Goal: Browse casually: Explore the website without a specific task or goal

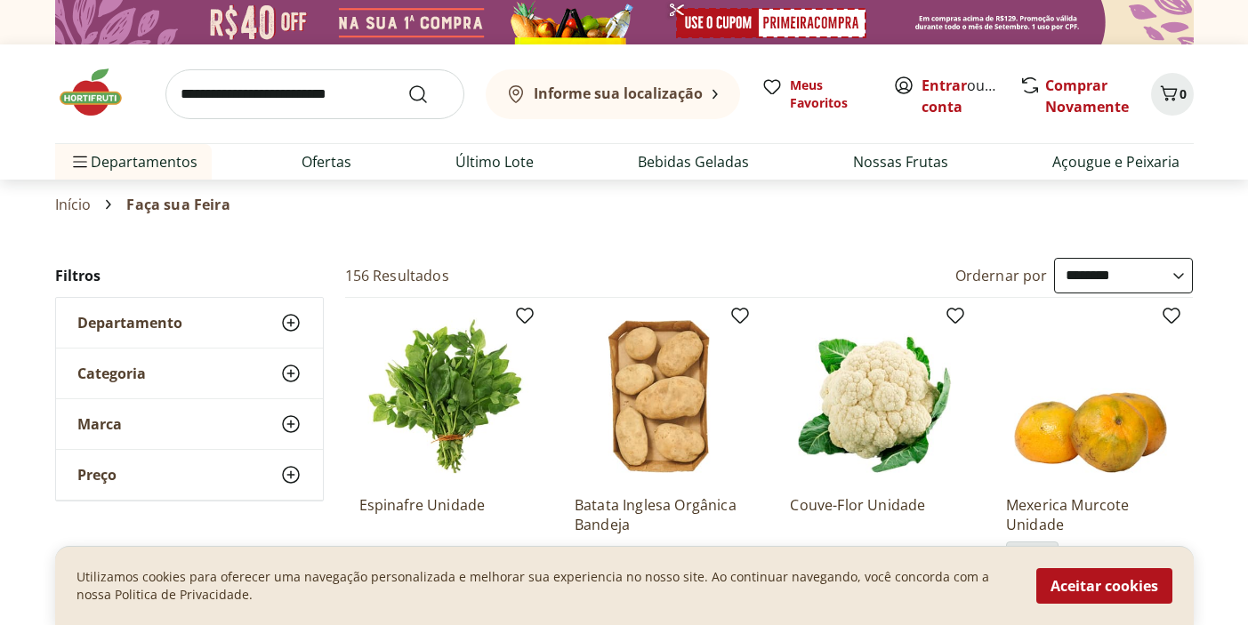
select select "**********"
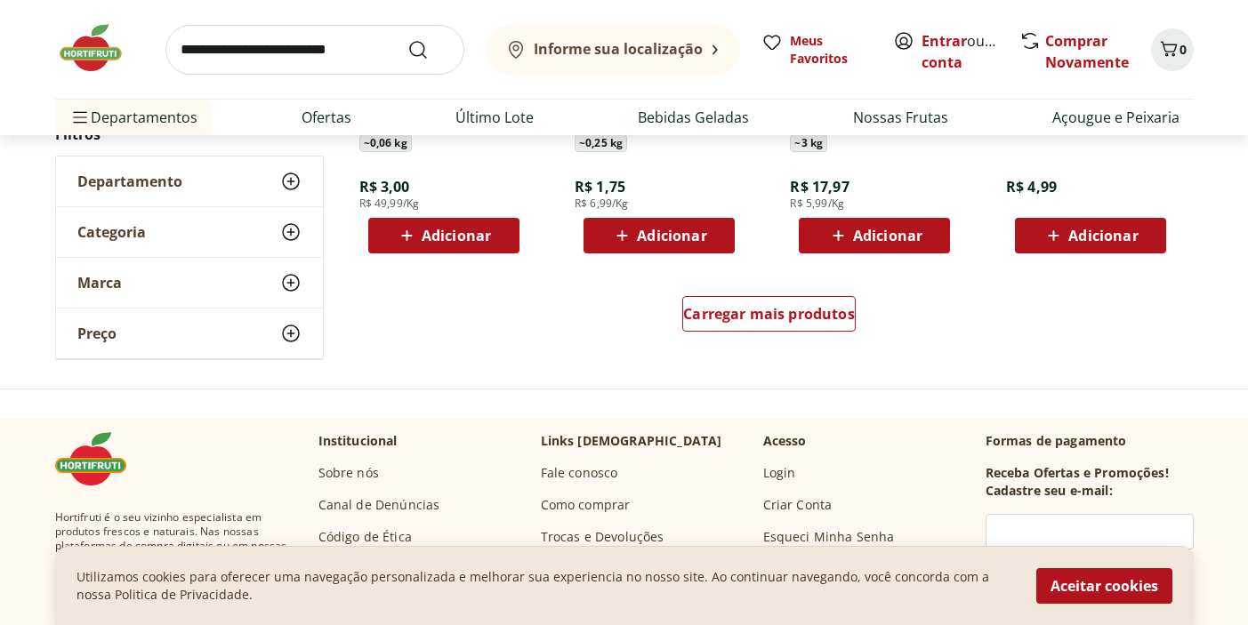
scroll to position [3531, 0]
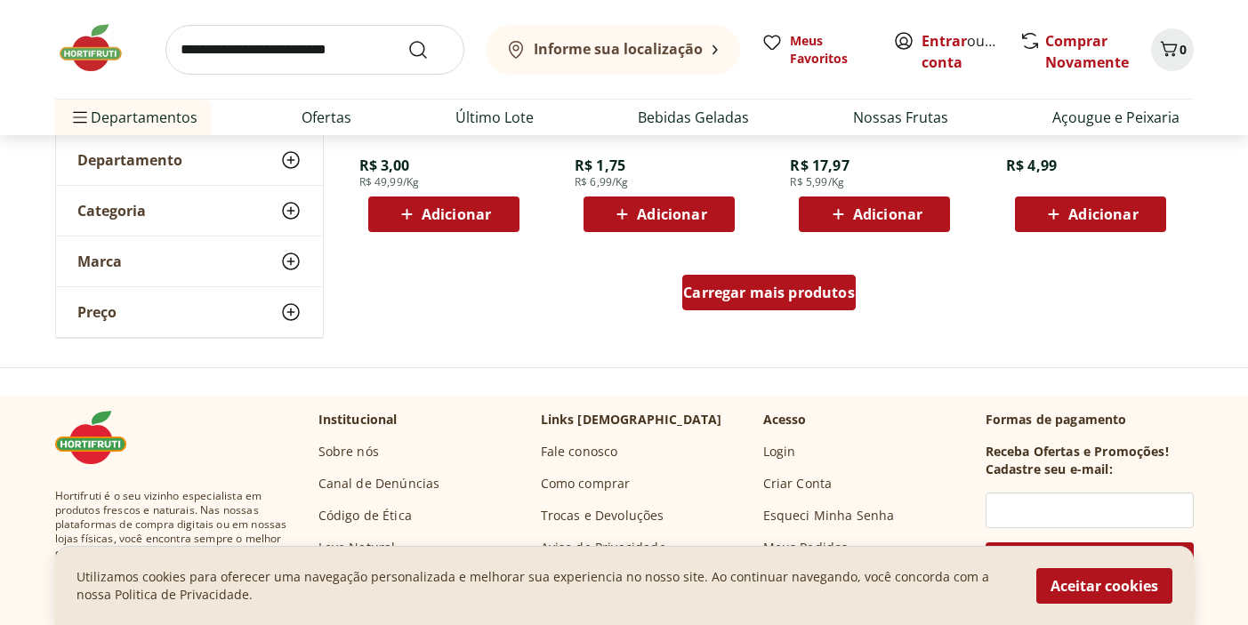
click at [719, 299] on span "Carregar mais produtos" at bounding box center [769, 292] width 172 height 14
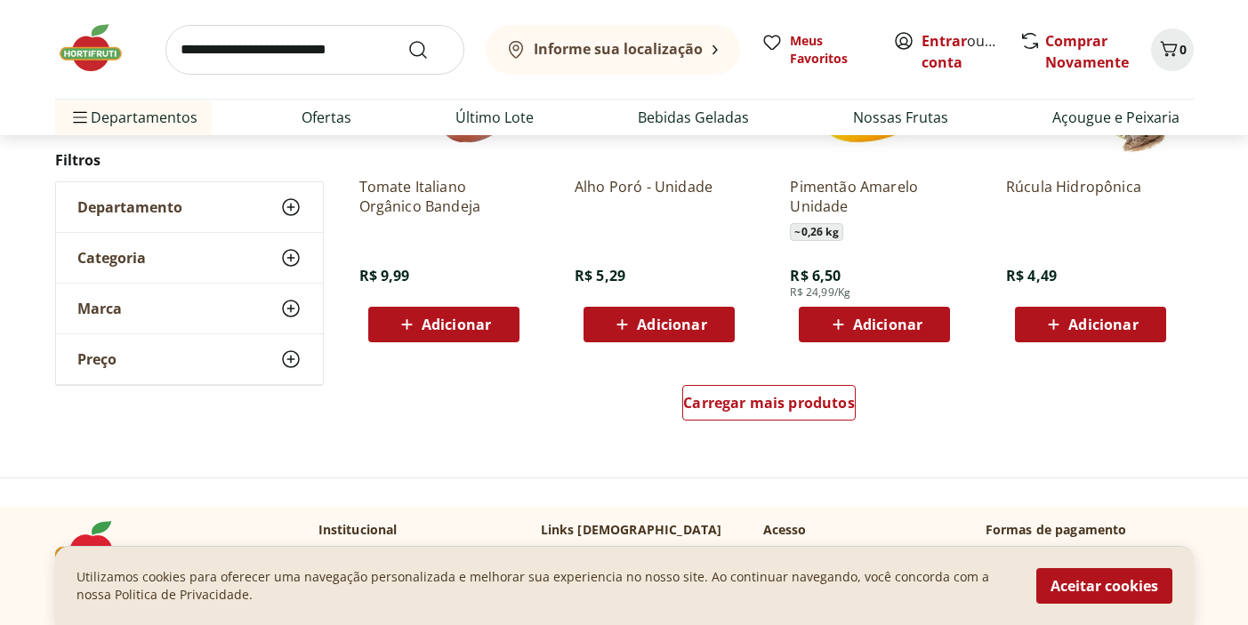
scroll to position [4604, 0]
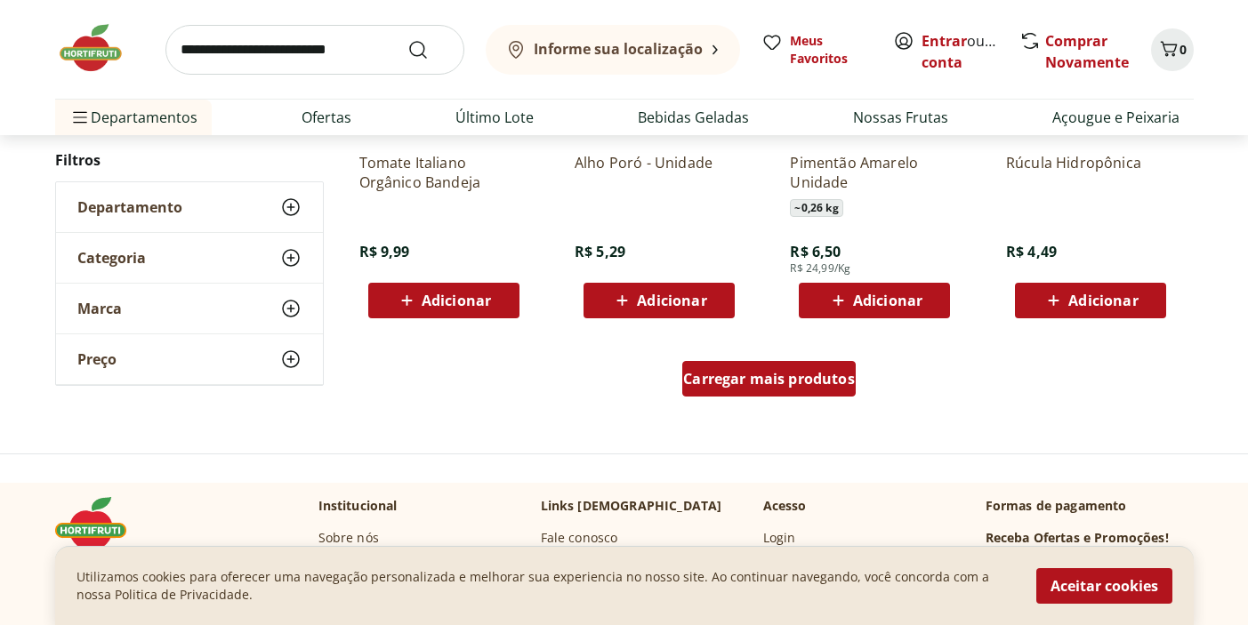
click at [822, 382] on span "Carregar mais produtos" at bounding box center [769, 379] width 172 height 14
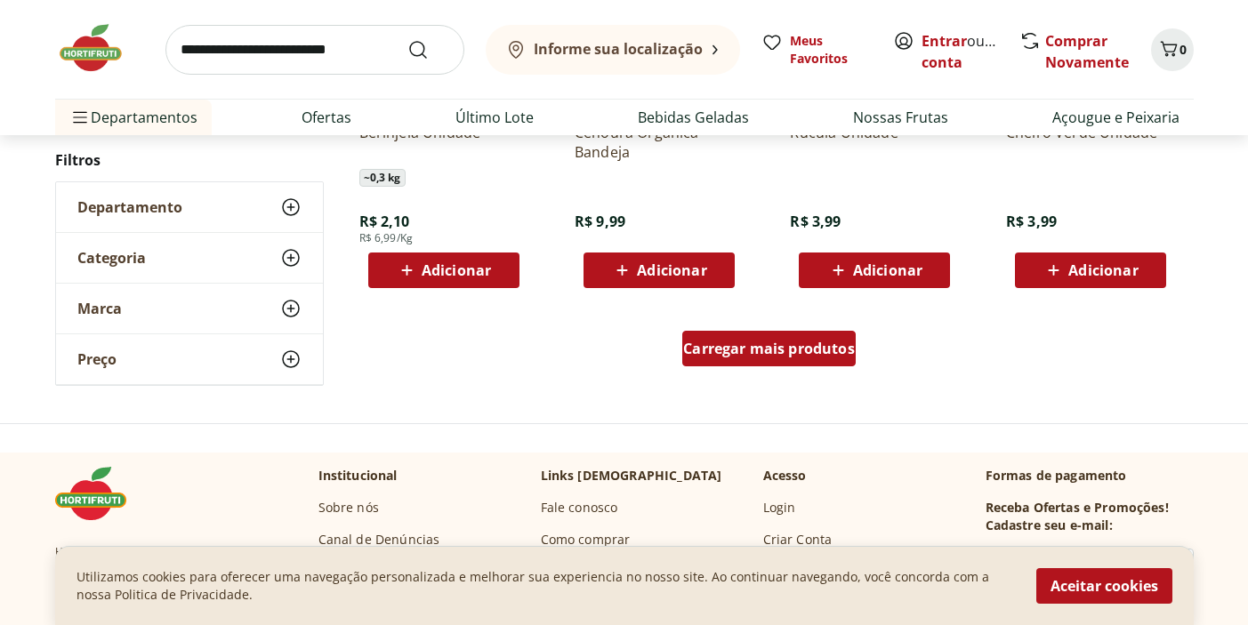
scroll to position [5796, 0]
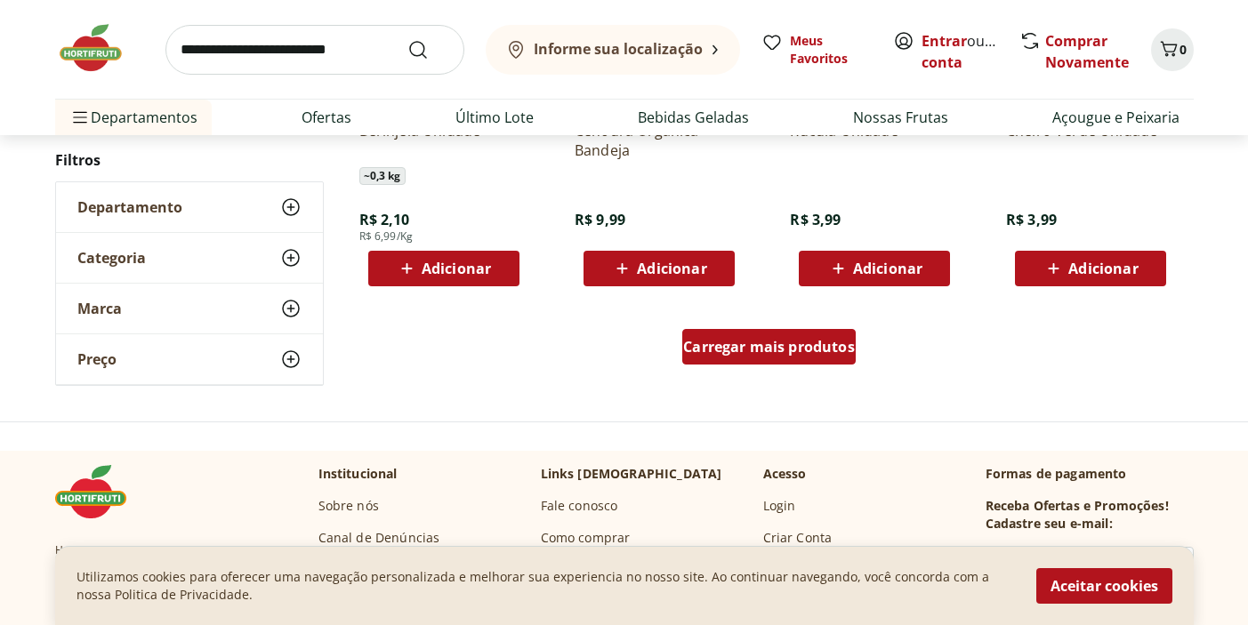
click at [773, 330] on div "Carregar mais produtos" at bounding box center [768, 347] width 173 height 36
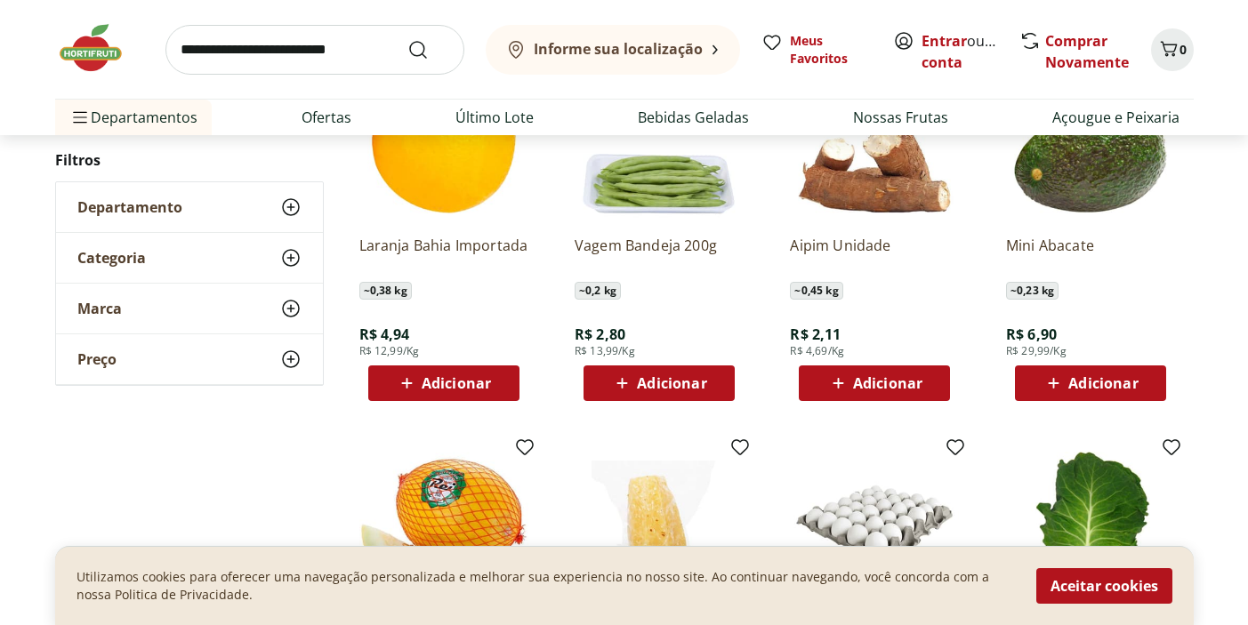
scroll to position [6564, 0]
